Goal: Browse casually: Explore the website without a specific task or goal

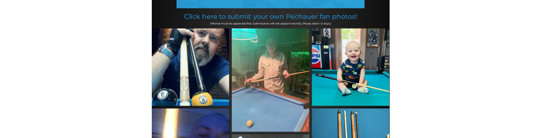
scroll to position [189, 0]
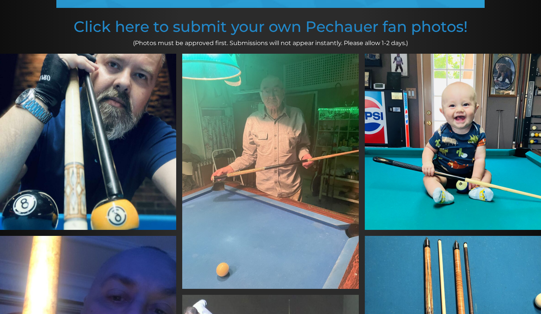
click at [107, 81] on img at bounding box center [88, 142] width 176 height 176
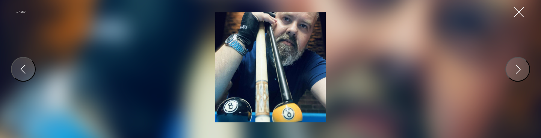
click at [522, 9] on button "Close Gallery" at bounding box center [519, 12] width 14 height 14
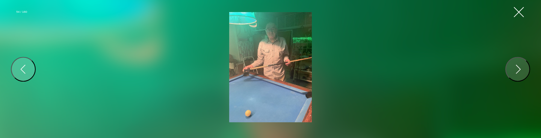
click at [521, 10] on button "Close Gallery" at bounding box center [519, 12] width 14 height 14
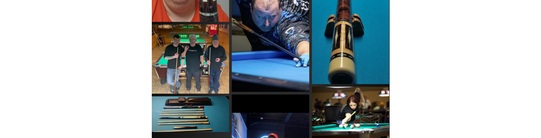
scroll to position [908, 0]
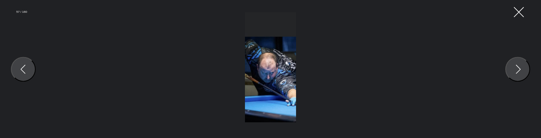
click at [523, 10] on button "Close Gallery" at bounding box center [519, 12] width 14 height 14
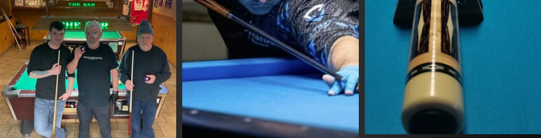
scroll to position [803, 0]
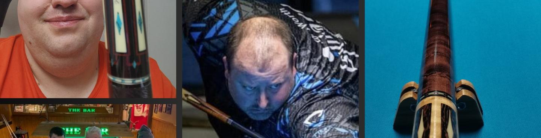
click at [410, 47] on img at bounding box center [453, 51] width 176 height 377
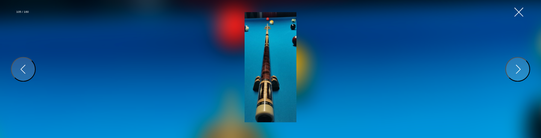
click at [271, 56] on img at bounding box center [269, 67] width 51 height 110
click at [520, 12] on button "Close Gallery" at bounding box center [519, 12] width 14 height 14
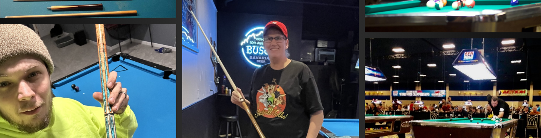
scroll to position [1134, 0]
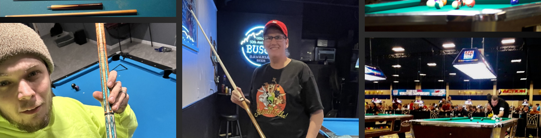
click at [305, 48] on img at bounding box center [270, 122] width 176 height 381
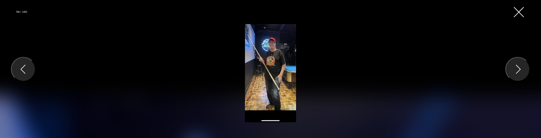
click at [515, 14] on button "Close Gallery" at bounding box center [519, 12] width 14 height 14
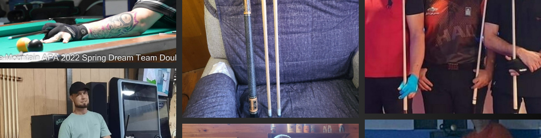
scroll to position [1513, 0]
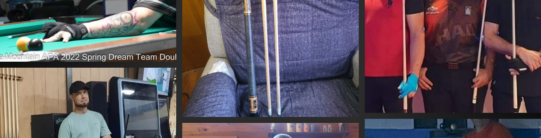
click at [402, 50] on img at bounding box center [453, 22] width 176 height 180
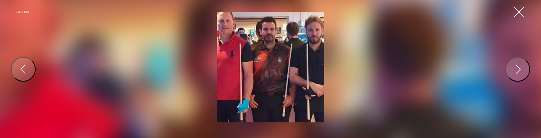
click at [522, 14] on button "Close Gallery" at bounding box center [519, 12] width 14 height 14
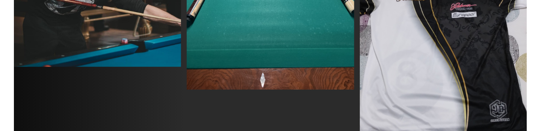
scroll to position [2080, 0]
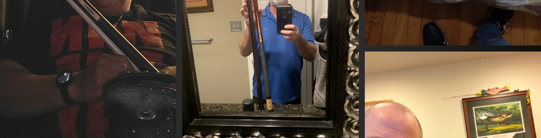
click at [274, 48] on img at bounding box center [270, 52] width 176 height 235
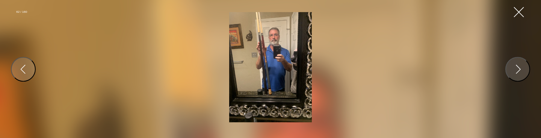
click at [518, 12] on button "Close Gallery" at bounding box center [519, 12] width 14 height 14
